Goal: Check status

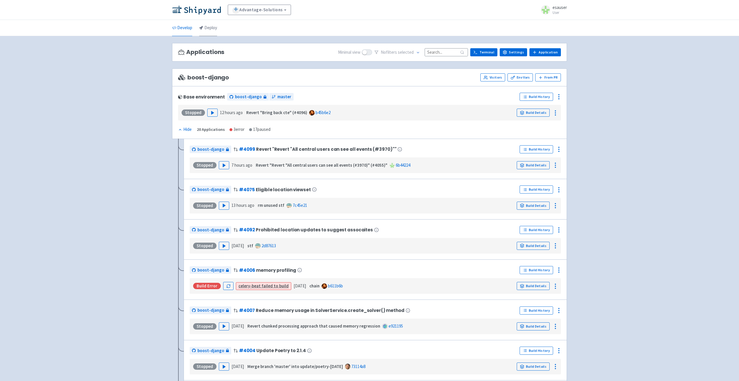
click at [209, 25] on link "Deploy" at bounding box center [208, 28] width 18 height 16
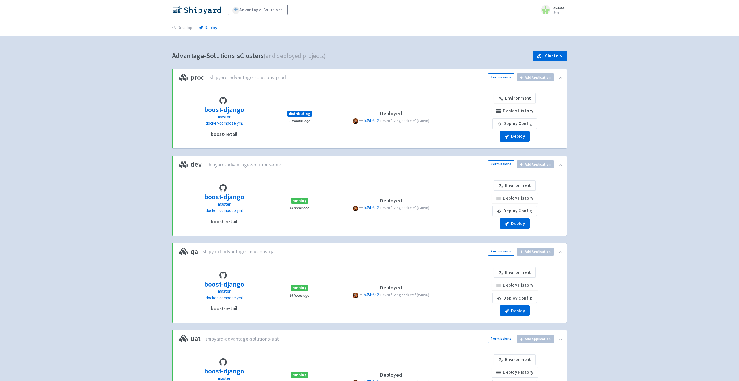
click at [298, 121] on small "2 minutes ago" at bounding box center [300, 121] width 22 height 5
click at [298, 110] on div "boost-django master docker-compose.yml boost-retail distributing 2 minutes ago …" at bounding box center [369, 117] width 387 height 48
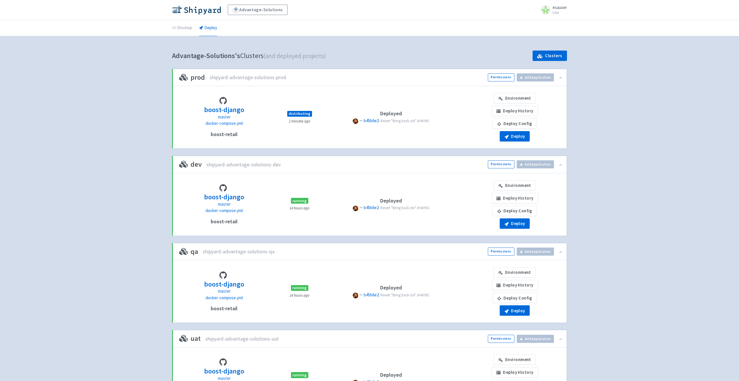
click at [300, 119] on small "2 minutes ago" at bounding box center [300, 121] width 22 height 5
click at [300, 112] on span "distributing" at bounding box center [299, 114] width 25 height 6
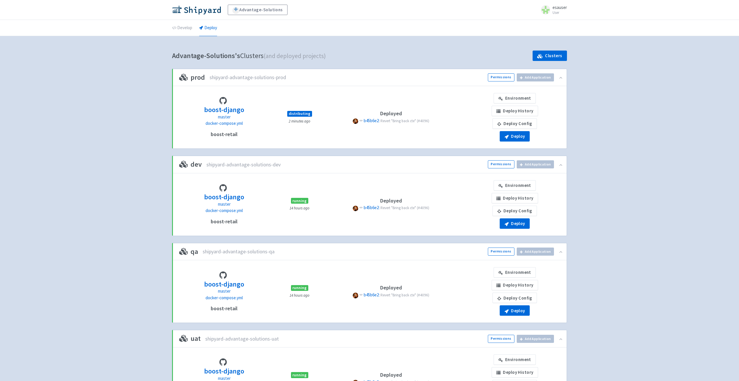
click at [304, 117] on div "distributing 2 minutes ago" at bounding box center [299, 117] width 32 height 14
